Goal: Information Seeking & Learning: Check status

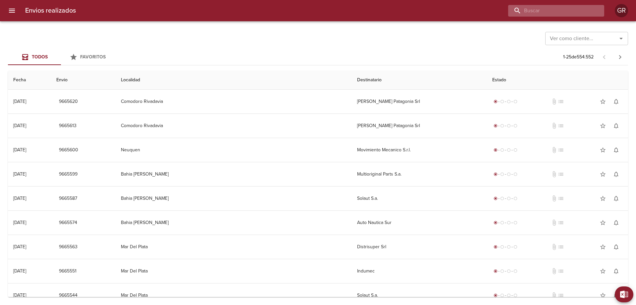
click at [561, 10] on input "buscar" at bounding box center [550, 11] width 85 height 12
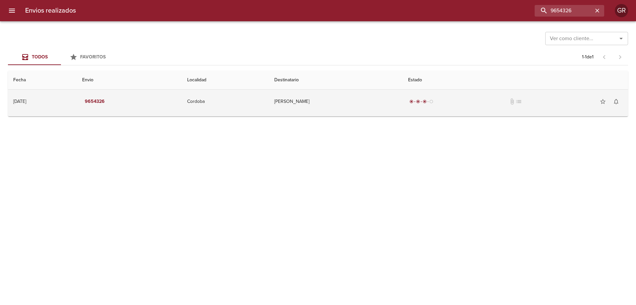
click at [298, 101] on td "[PERSON_NAME]" at bounding box center [336, 101] width 134 height 24
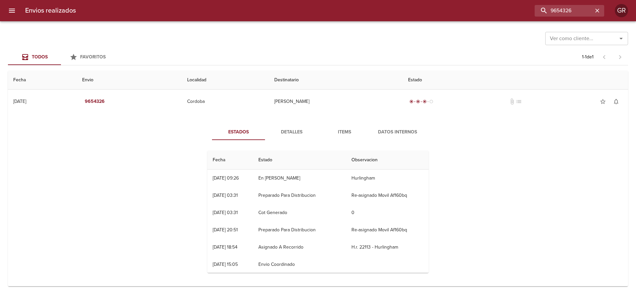
click at [296, 132] on span "Detalles" at bounding box center [291, 132] width 45 height 8
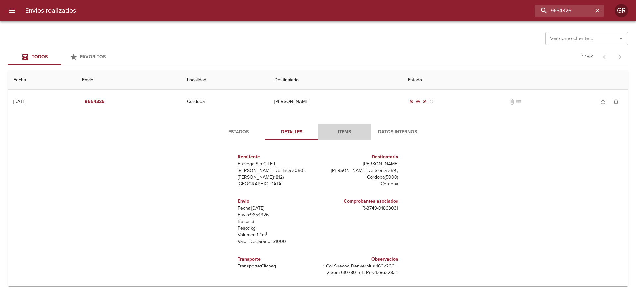
click at [349, 133] on span "Items" at bounding box center [344, 132] width 45 height 8
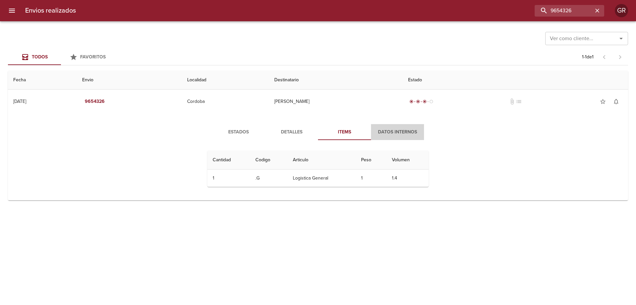
click at [384, 131] on span "Datos Internos" at bounding box center [397, 132] width 45 height 8
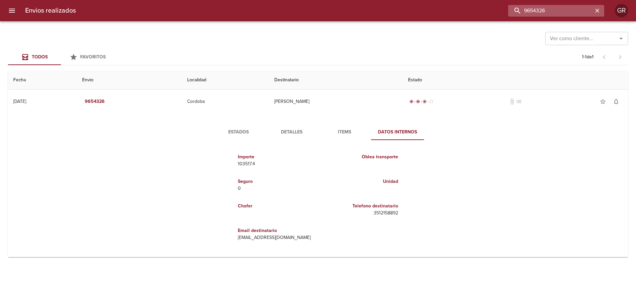
click at [559, 11] on input "9654326" at bounding box center [550, 11] width 85 height 12
type input "[PERSON_NAME]"
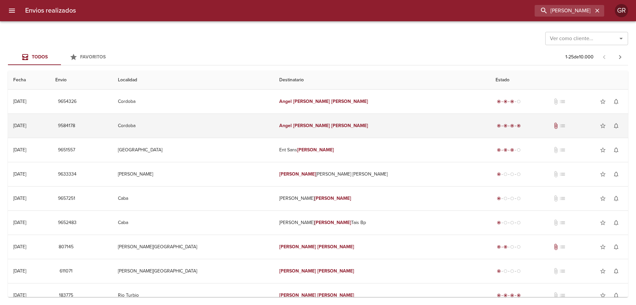
click at [382, 131] on td "[PERSON_NAME]" at bounding box center [382, 126] width 216 height 24
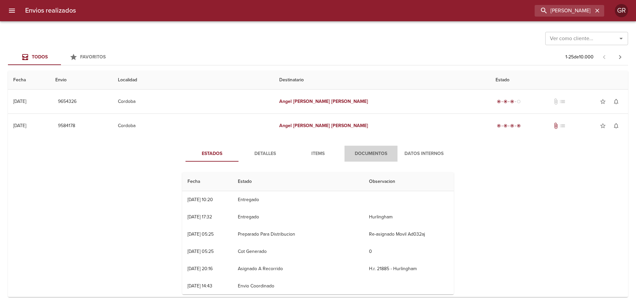
click at [358, 155] on span "Documentos" at bounding box center [371, 153] width 45 height 8
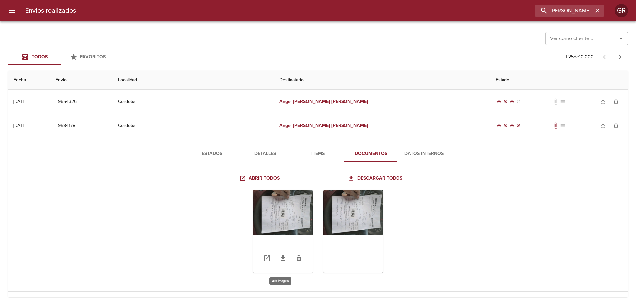
click at [300, 210] on div "Tabla de envíos del cliente" at bounding box center [283, 231] width 60 height 83
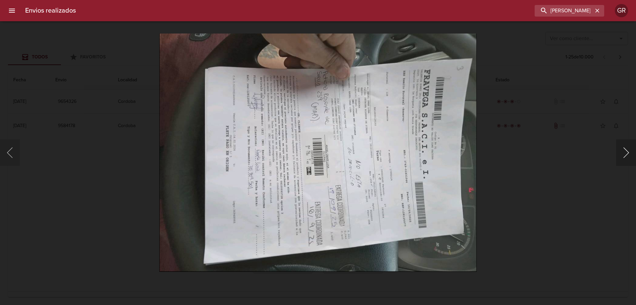
click at [629, 151] on button "Siguiente" at bounding box center [626, 152] width 20 height 27
click at [626, 149] on button "Siguiente" at bounding box center [626, 152] width 20 height 27
